Goal: Task Accomplishment & Management: Manage account settings

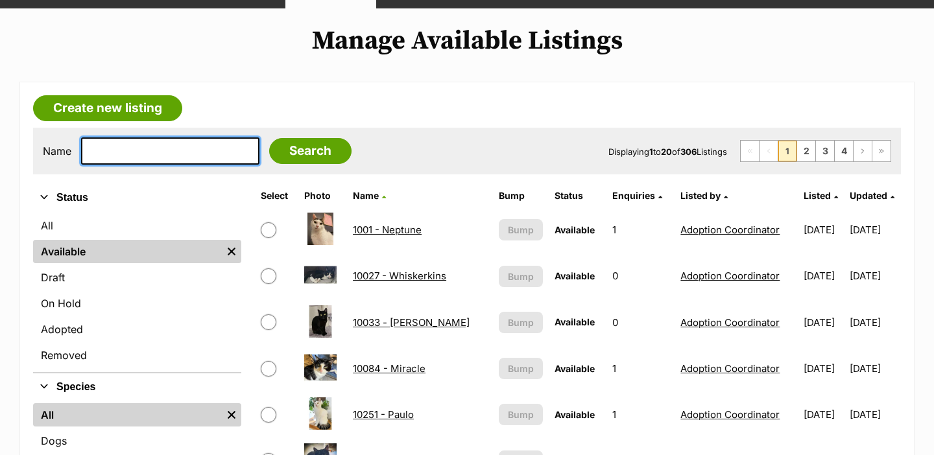
click at [160, 164] on input "text" at bounding box center [170, 151] width 178 height 27
type input "tru"
click at [269, 138] on input "Search" at bounding box center [310, 151] width 82 height 26
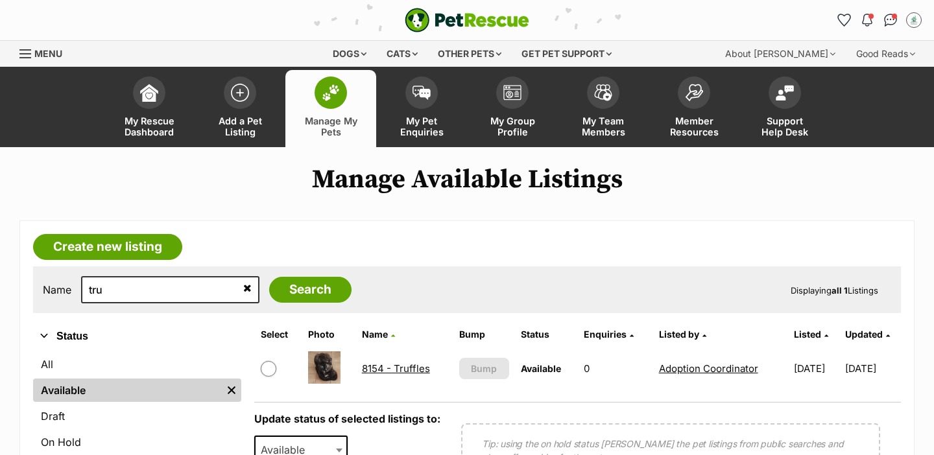
click at [381, 369] on link "8154 - Truffles" at bounding box center [396, 369] width 68 height 12
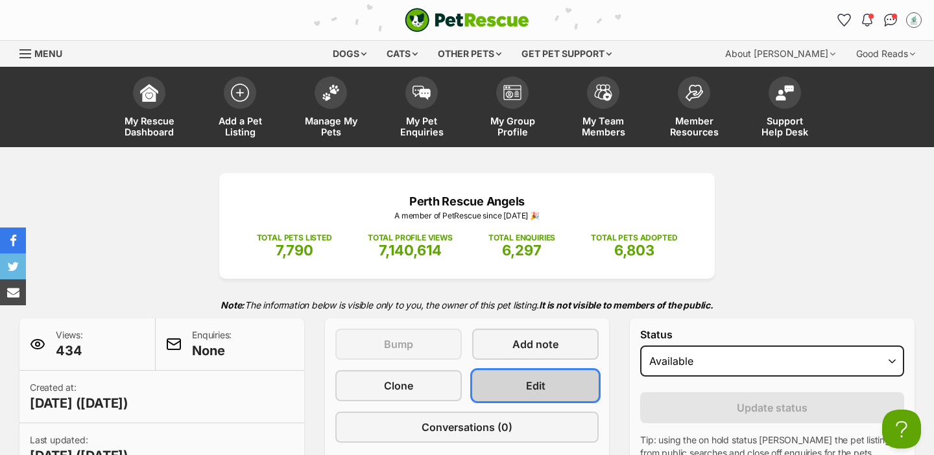
click at [509, 385] on link "Edit" at bounding box center [535, 385] width 127 height 31
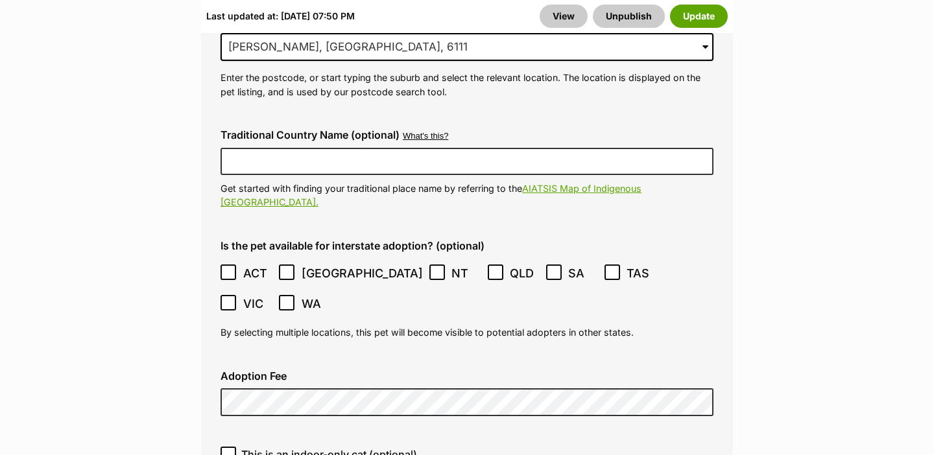
scroll to position [3968, 0]
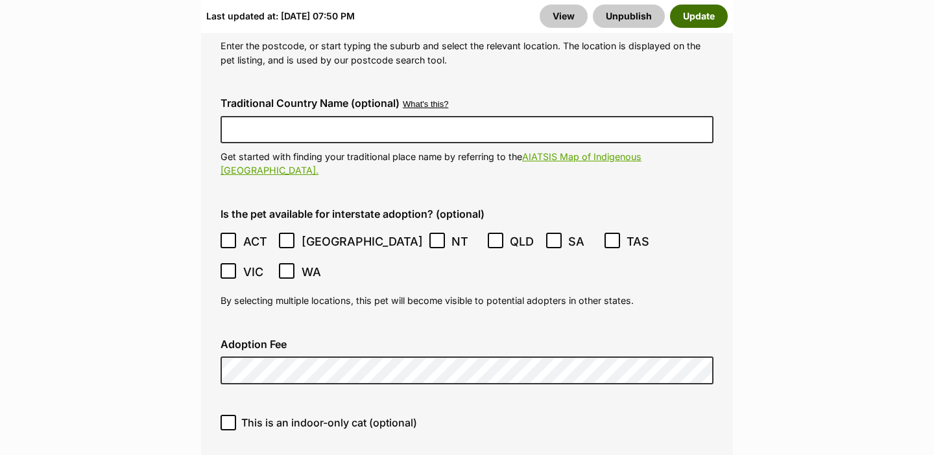
click at [703, 22] on button "Update" at bounding box center [699, 16] width 58 height 23
